Goal: Check status: Check status

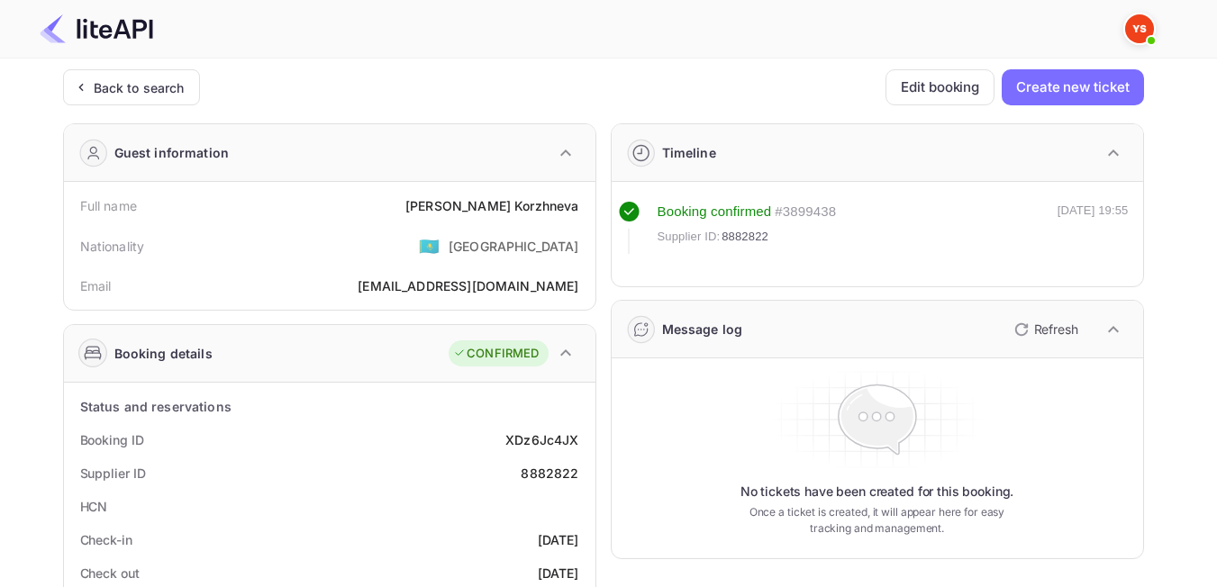
click at [132, 90] on div "Back to search" at bounding box center [139, 87] width 91 height 19
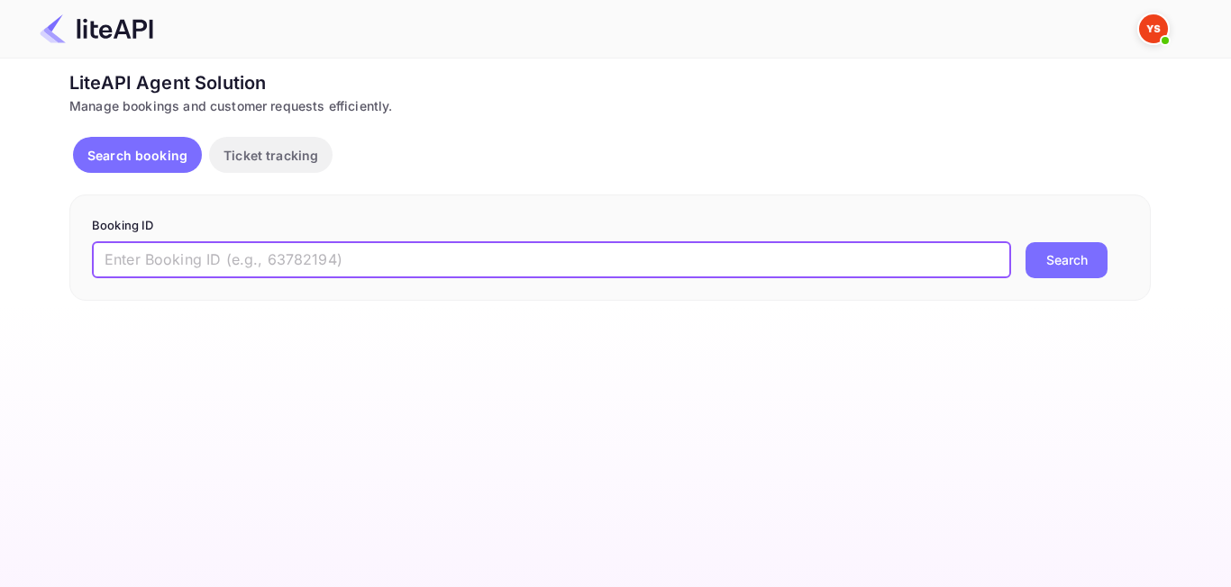
paste input "9063688"
type input "9063688"
click at [1042, 266] on button "Search" at bounding box center [1066, 260] width 82 height 36
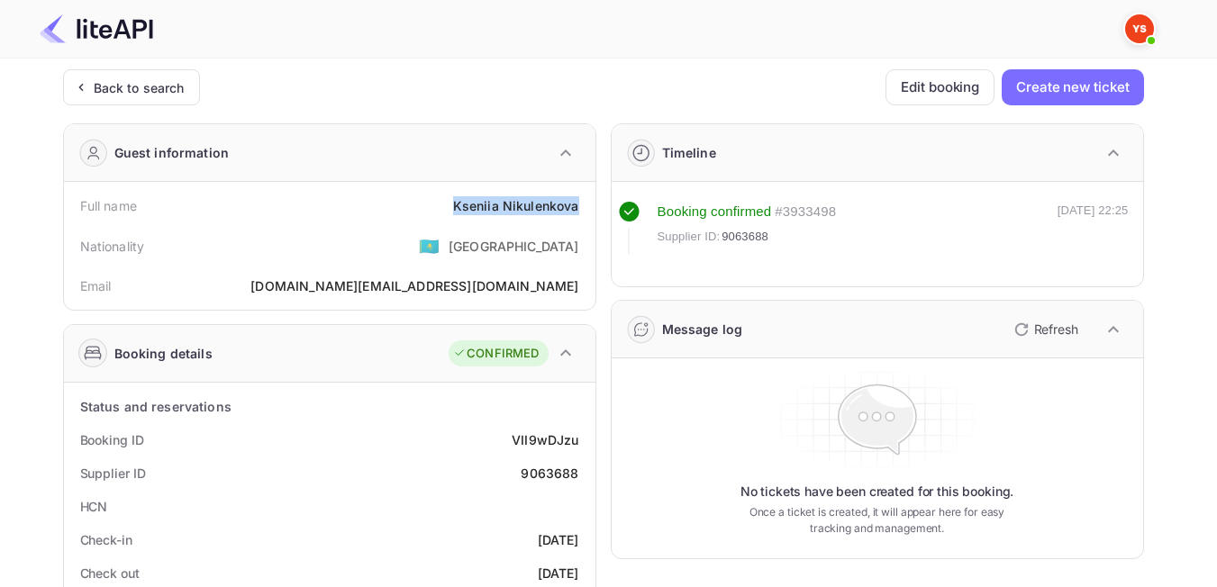
drag, startPoint x: 448, startPoint y: 209, endPoint x: 584, endPoint y: 203, distance: 136.2
click at [584, 203] on div "Full name [PERSON_NAME]" at bounding box center [329, 205] width 517 height 33
click at [398, 254] on div "Nationality 🇰🇿 [DEMOGRAPHIC_DATA]" at bounding box center [329, 246] width 517 height 47
click at [106, 84] on div "Back to search" at bounding box center [139, 87] width 91 height 19
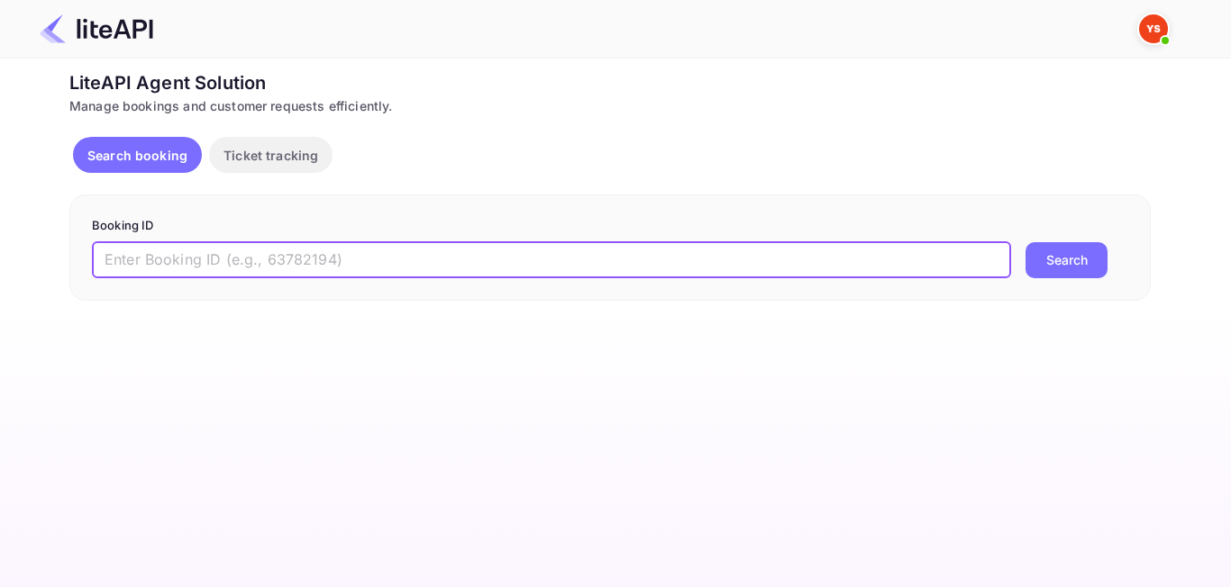
paste input "8901162"
click at [113, 258] on input "8901162" at bounding box center [551, 260] width 919 height 36
type input "8901162"
click at [1033, 263] on button "Search" at bounding box center [1066, 260] width 82 height 36
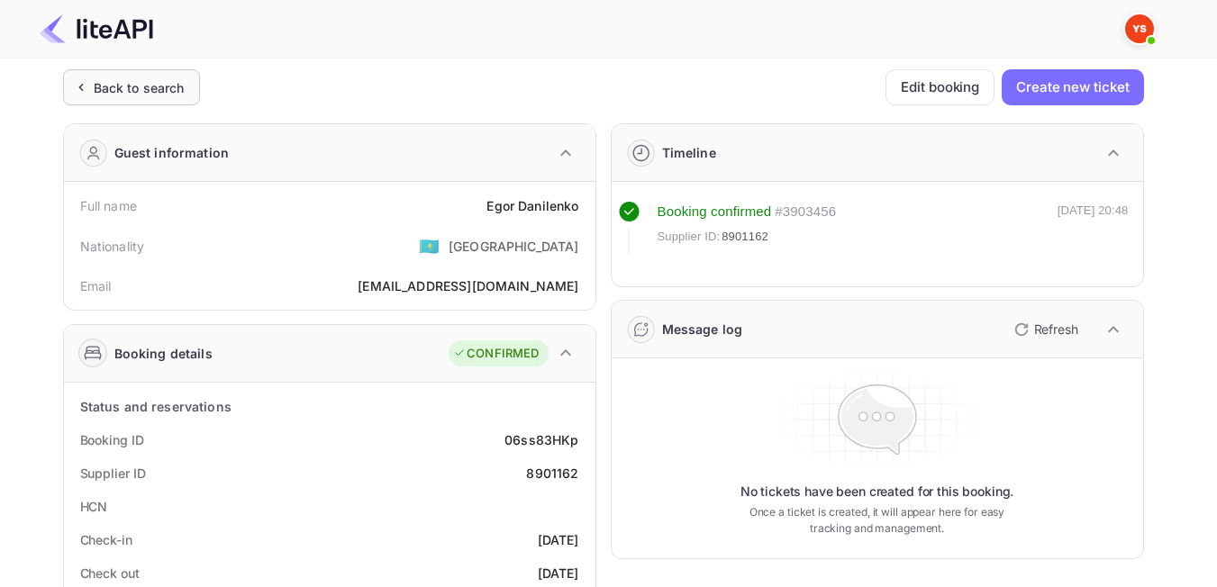
click at [126, 103] on div "Back to search" at bounding box center [131, 87] width 137 height 36
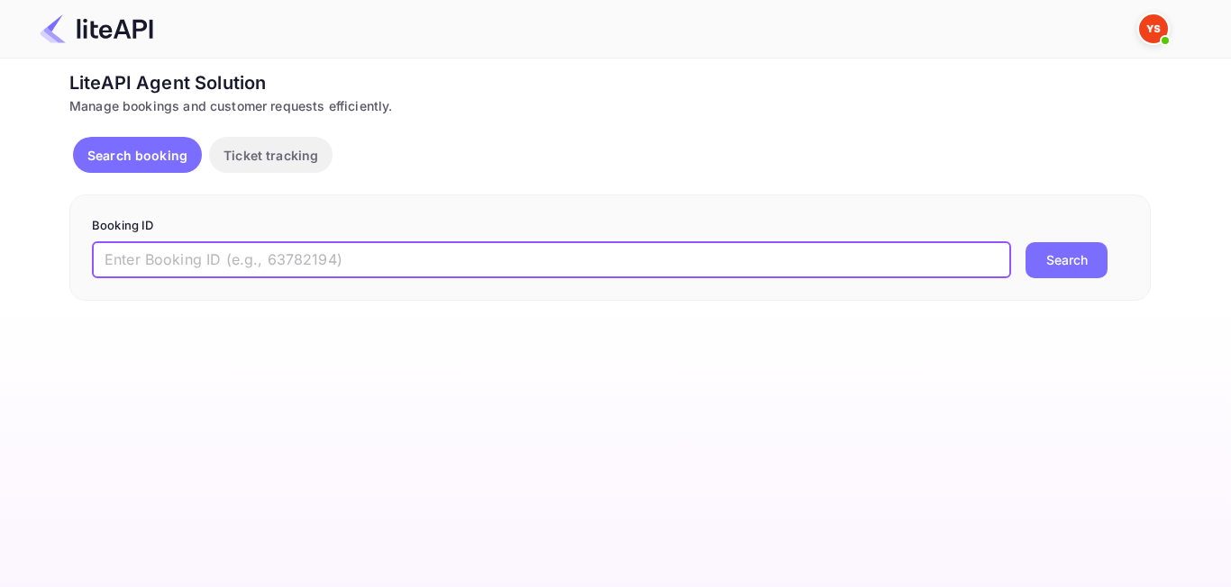
paste input "9063485"
type input "9063485"
click at [1056, 256] on button "Search" at bounding box center [1066, 260] width 82 height 36
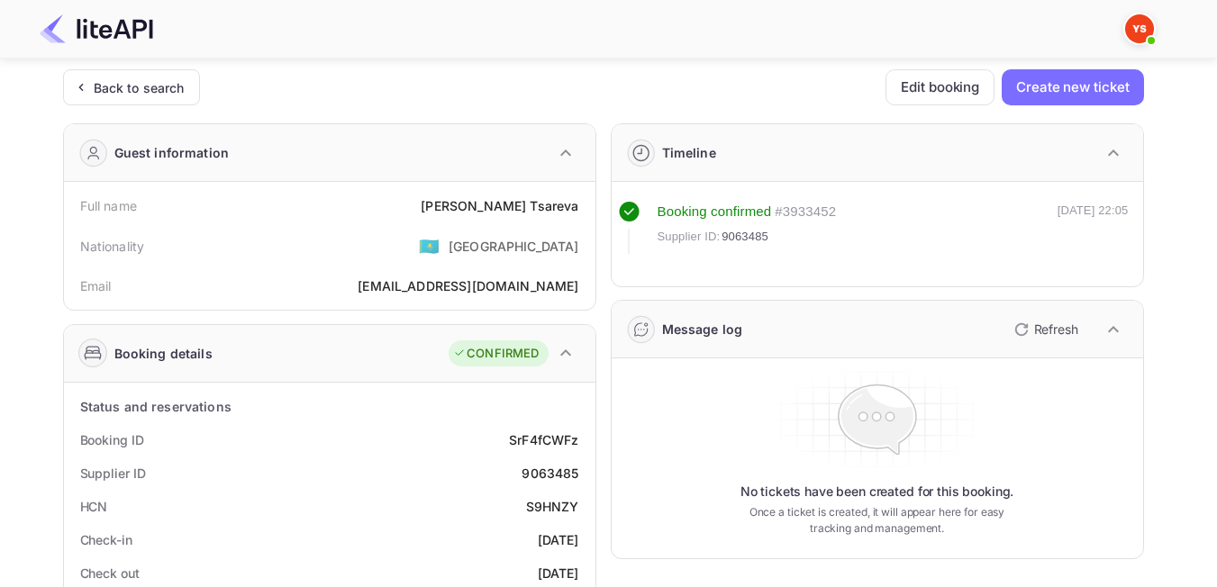
scroll to position [90, 0]
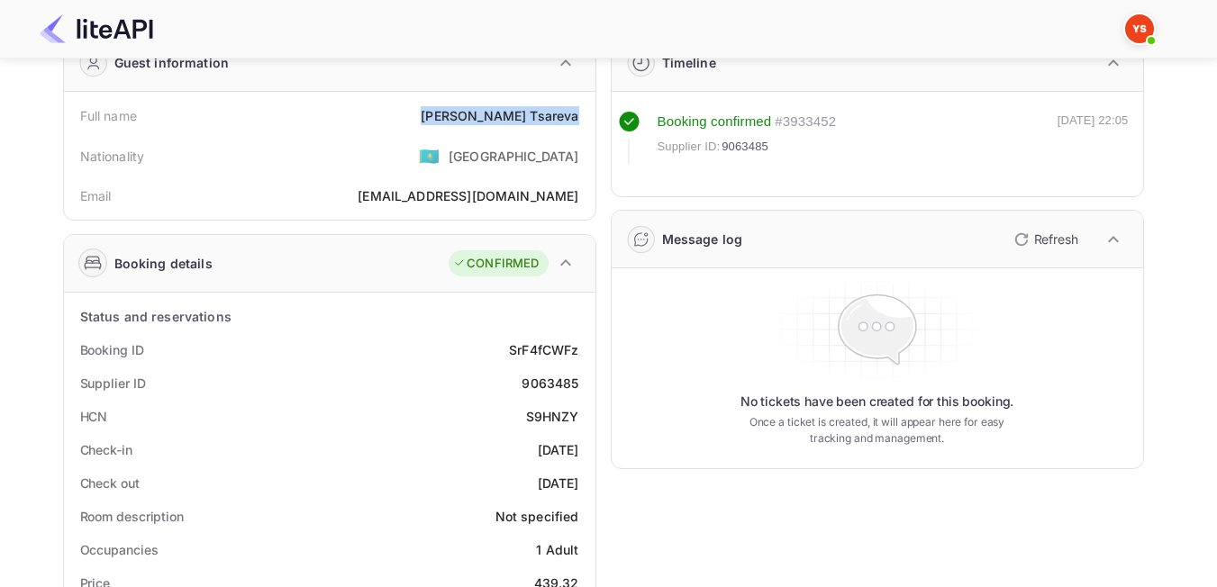
drag, startPoint x: 488, startPoint y: 113, endPoint x: 582, endPoint y: 119, distance: 93.9
click at [582, 119] on div "Full name [PERSON_NAME]" at bounding box center [329, 115] width 517 height 33
drag, startPoint x: 559, startPoint y: 121, endPoint x: 541, endPoint y: 126, distance: 18.8
click at [432, 168] on div "Nationality 🇰🇿 [DEMOGRAPHIC_DATA]" at bounding box center [329, 155] width 517 height 47
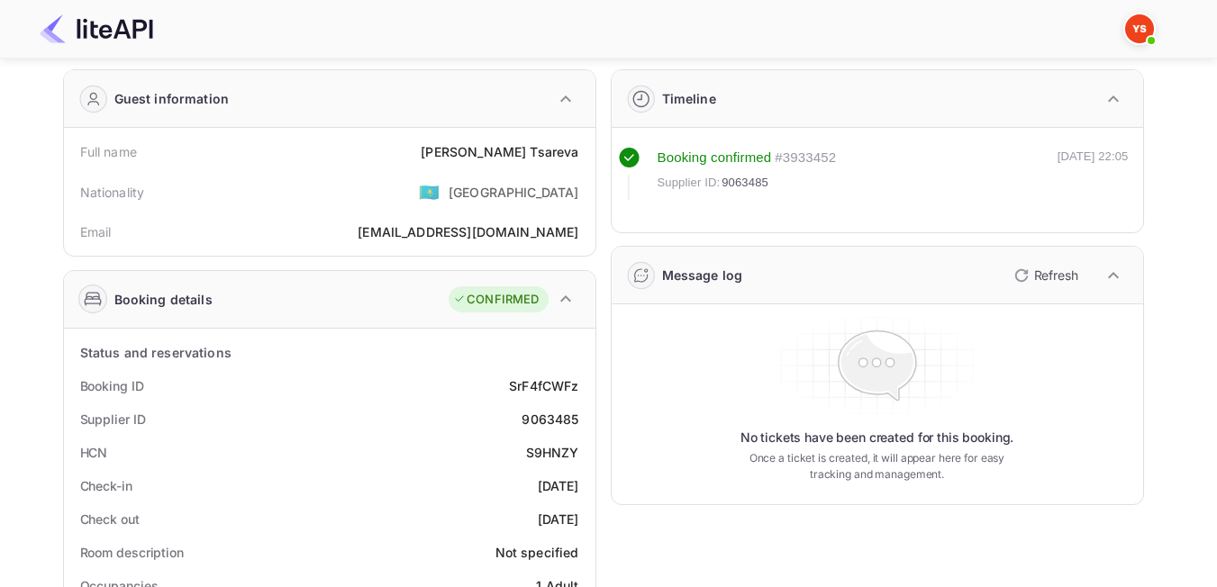
scroll to position [0, 0]
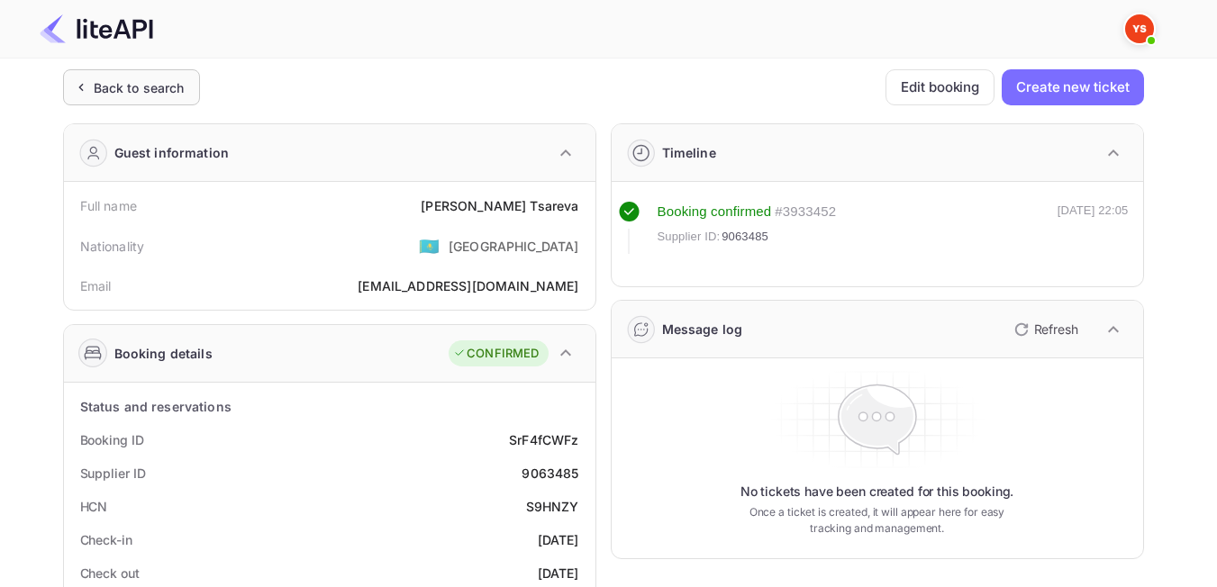
click at [123, 88] on div "Back to search" at bounding box center [139, 87] width 91 height 19
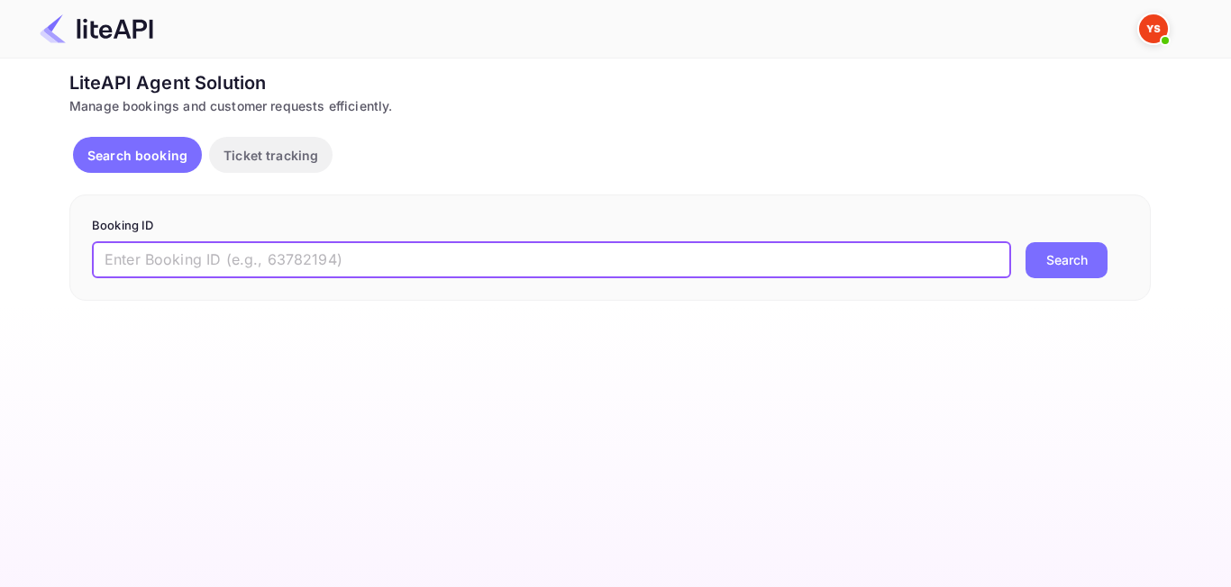
paste input "8920633"
type input "8920633"
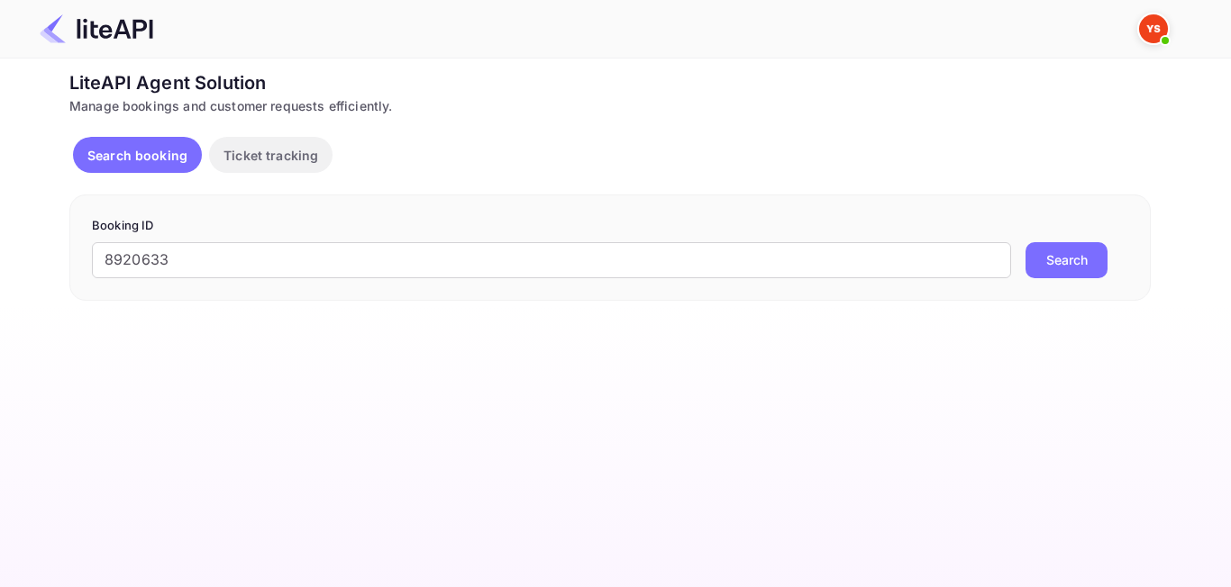
click at [1086, 256] on button "Search" at bounding box center [1066, 260] width 82 height 36
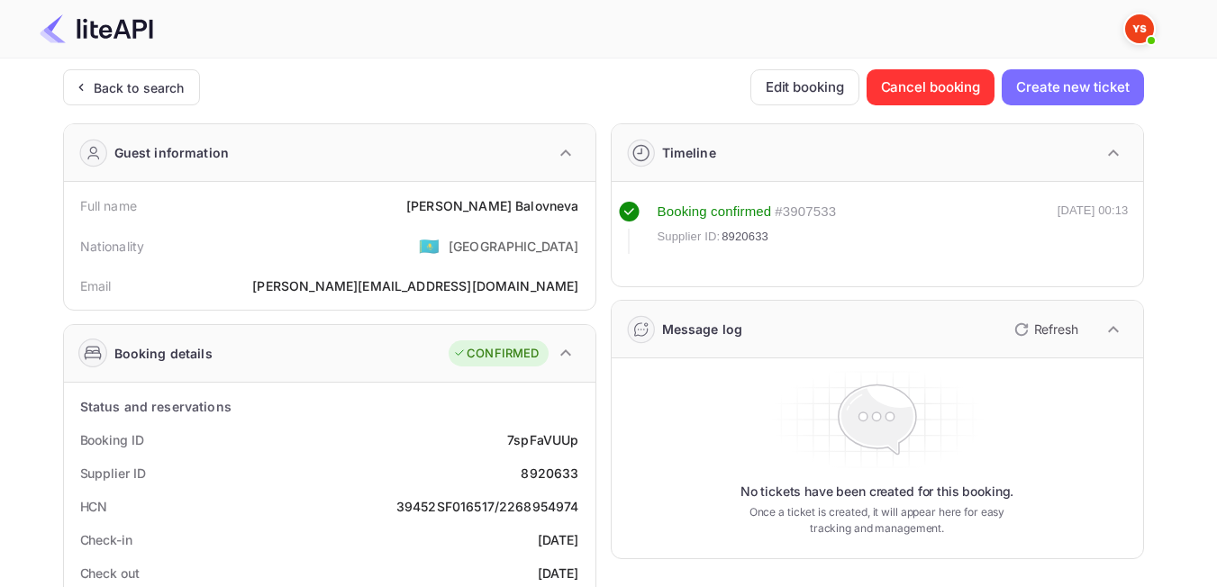
click at [153, 83] on div "Back to search" at bounding box center [139, 87] width 91 height 19
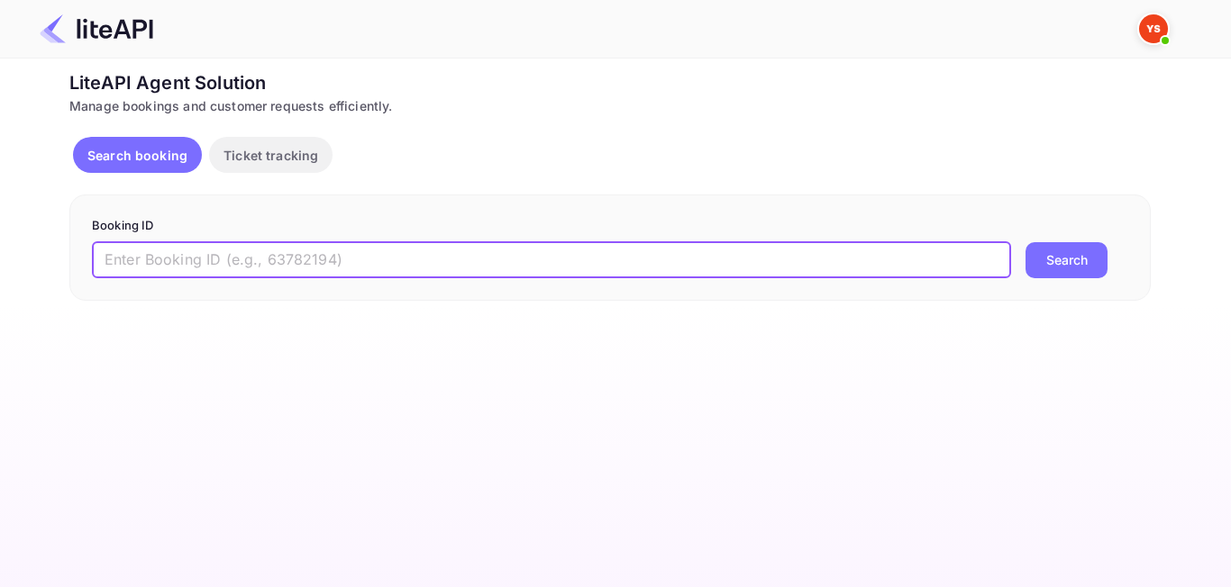
paste input "7647872"
type input "7647872"
click at [1051, 271] on button "Search" at bounding box center [1066, 260] width 82 height 36
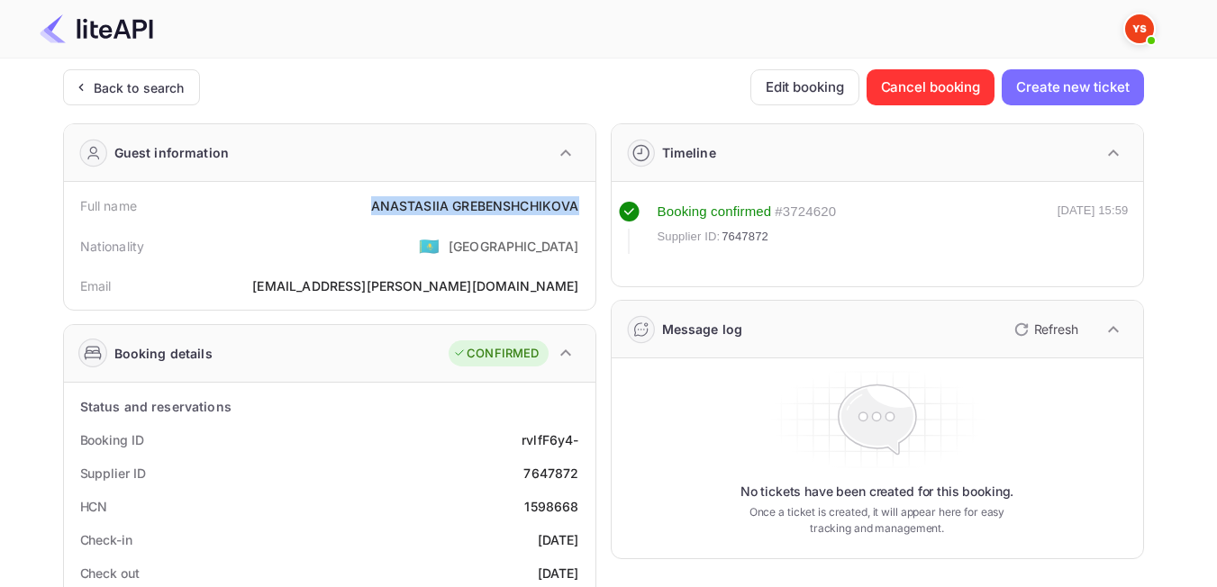
drag, startPoint x: 381, startPoint y: 197, endPoint x: 595, endPoint y: 196, distance: 213.5
click at [595, 196] on div "Full name [PERSON_NAME] Nationality 🇰🇿 [DEMOGRAPHIC_DATA] [PERSON_NAME] [PERSON…" at bounding box center [330, 246] width 532 height 128
click at [439, 233] on div "Nationality 🇰🇿 [DEMOGRAPHIC_DATA]" at bounding box center [329, 246] width 517 height 47
click at [142, 84] on div "Back to search" at bounding box center [139, 87] width 91 height 19
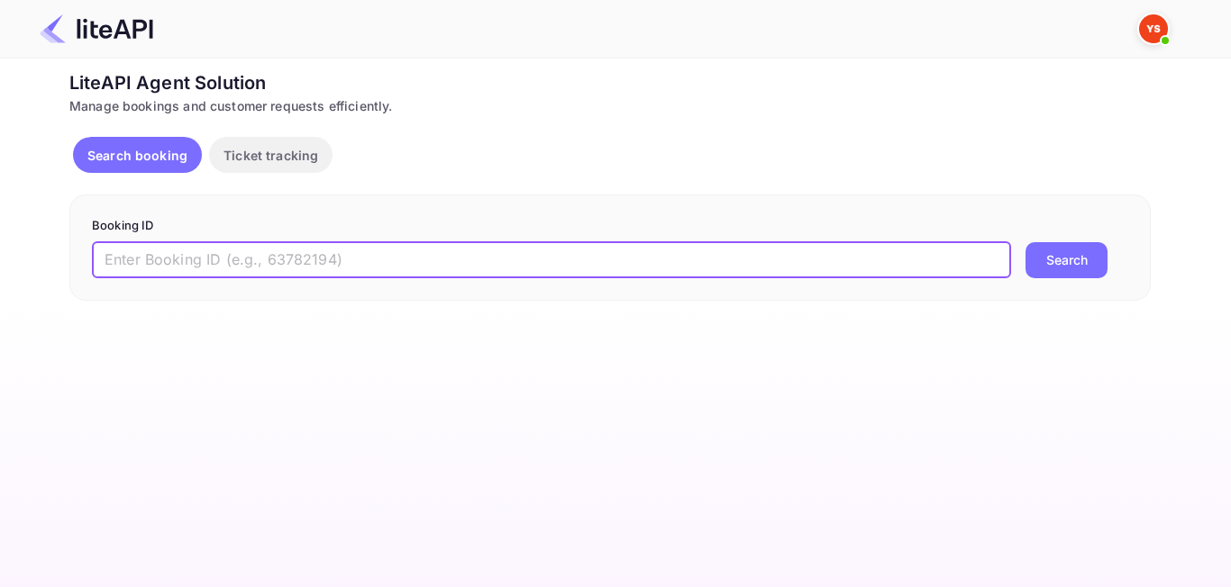
paste input "9063485"
type input "9063485"
click at [1065, 272] on button "Search" at bounding box center [1066, 260] width 82 height 36
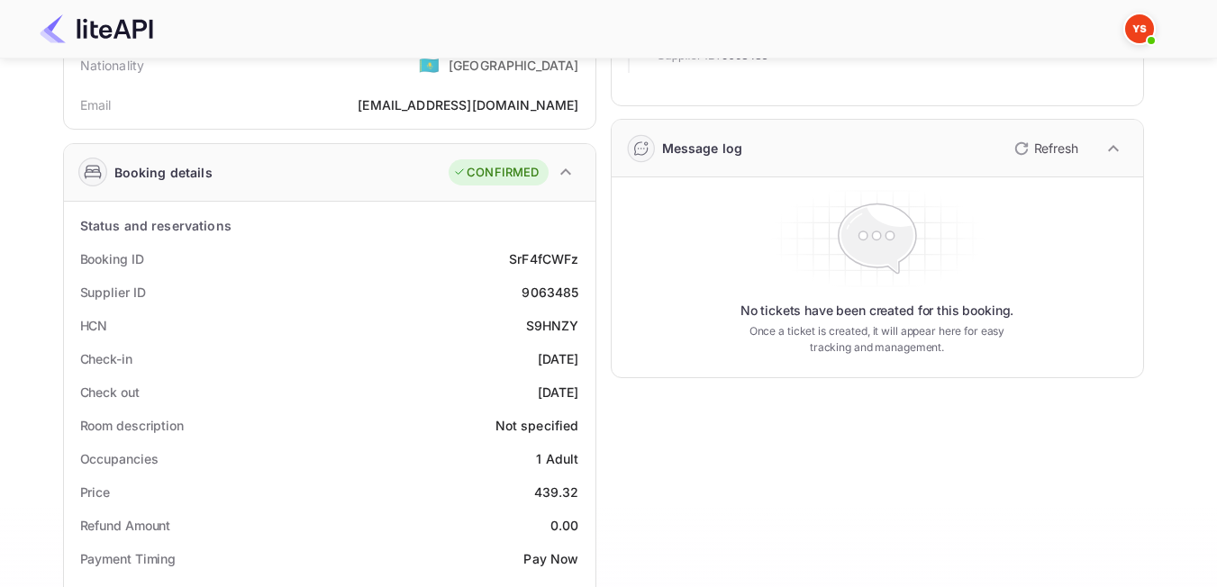
scroll to position [180, 0]
